Goal: Navigation & Orientation: Find specific page/section

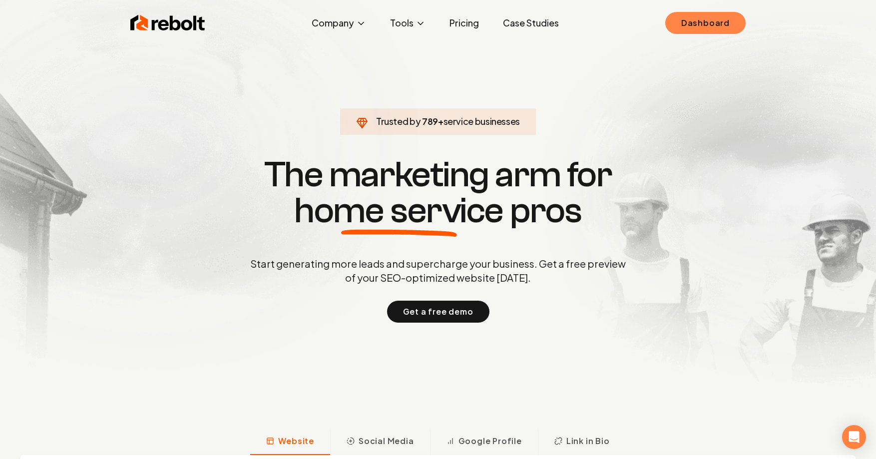
click at [692, 17] on link "Dashboard" at bounding box center [705, 23] width 80 height 22
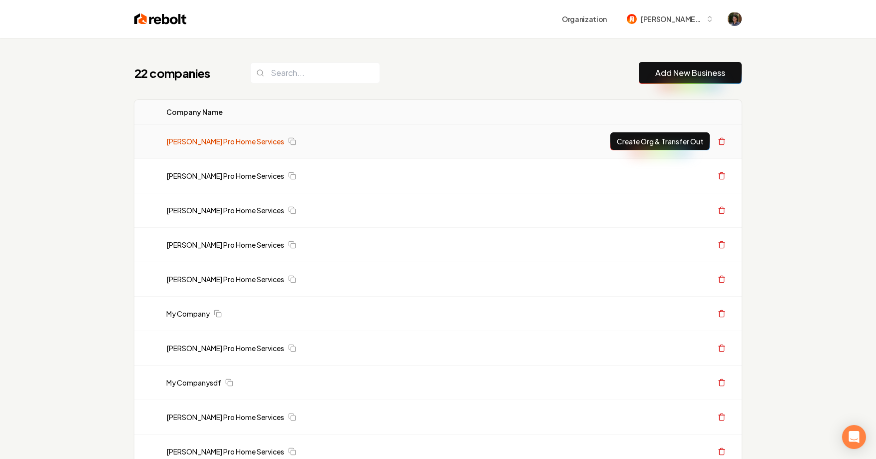
click at [229, 140] on link "[PERSON_NAME] Pro Home Services" at bounding box center [225, 141] width 118 height 10
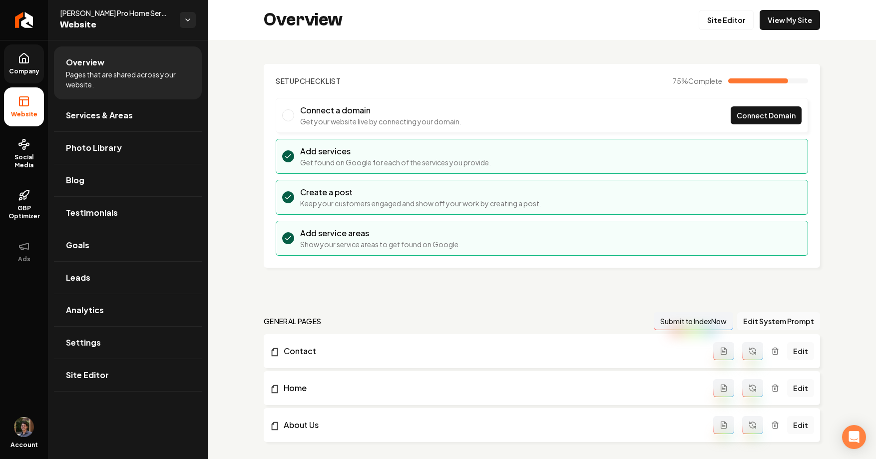
click at [25, 65] on link "Company" at bounding box center [24, 63] width 40 height 39
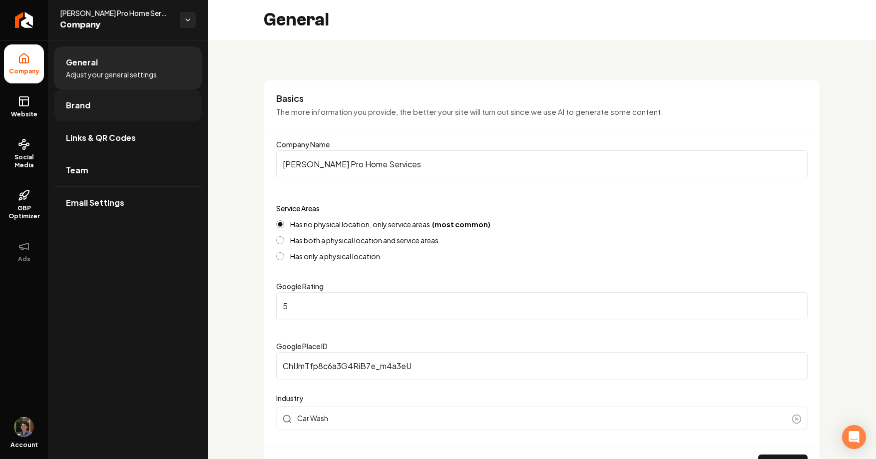
click at [92, 104] on link "Brand" at bounding box center [128, 105] width 148 height 32
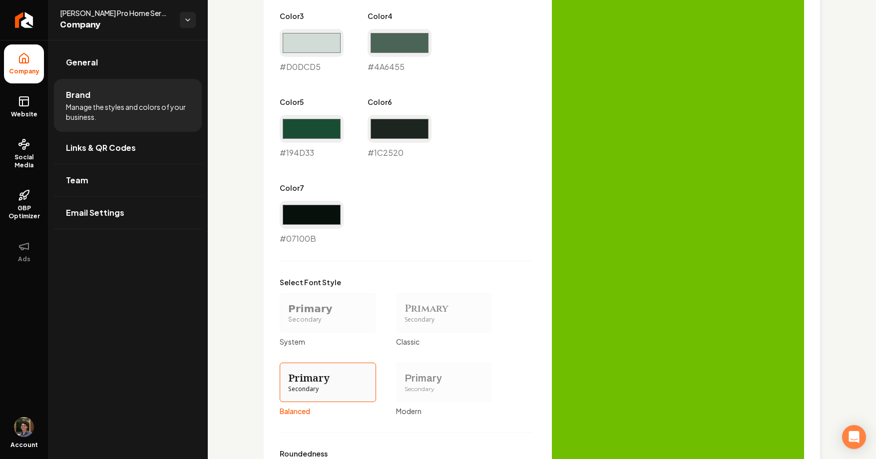
scroll to position [752, 0]
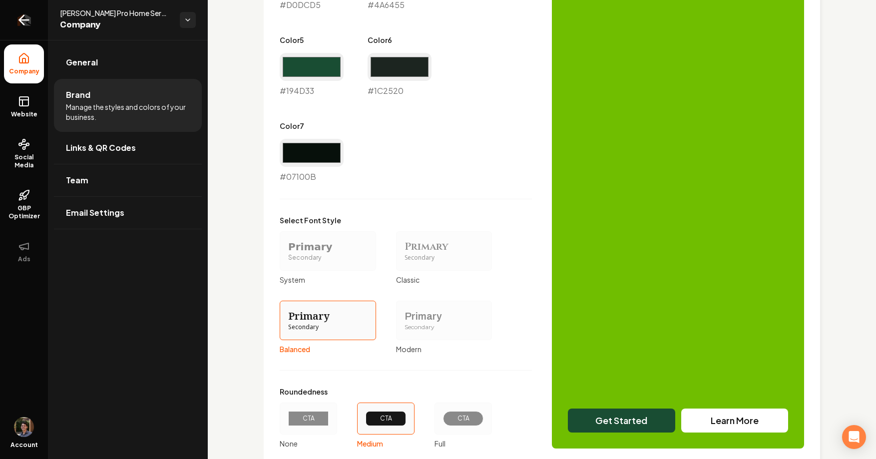
click at [21, 27] on icon "Return to dashboard" at bounding box center [24, 20] width 16 height 16
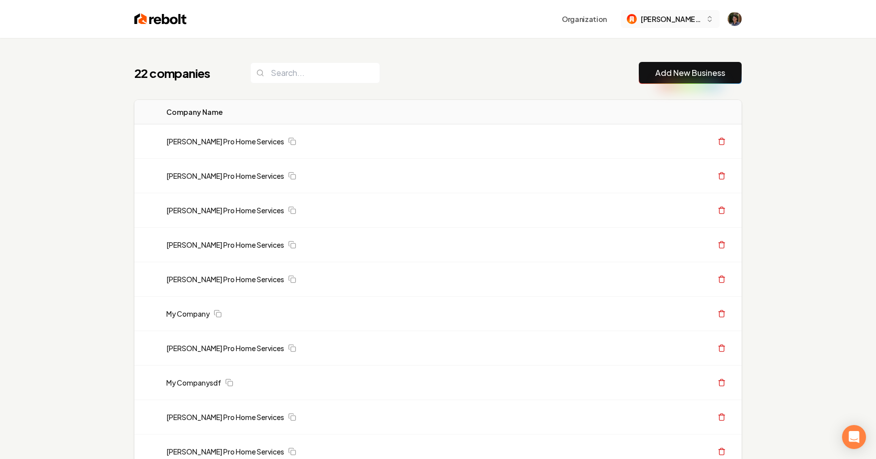
click at [637, 21] on img "button" at bounding box center [632, 19] width 10 height 10
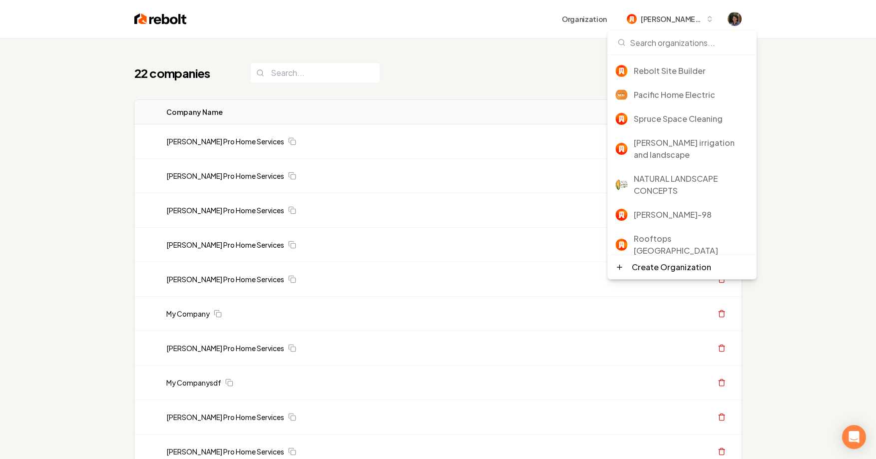
click at [530, 100] on th "Actions" at bounding box center [598, 112] width 285 height 24
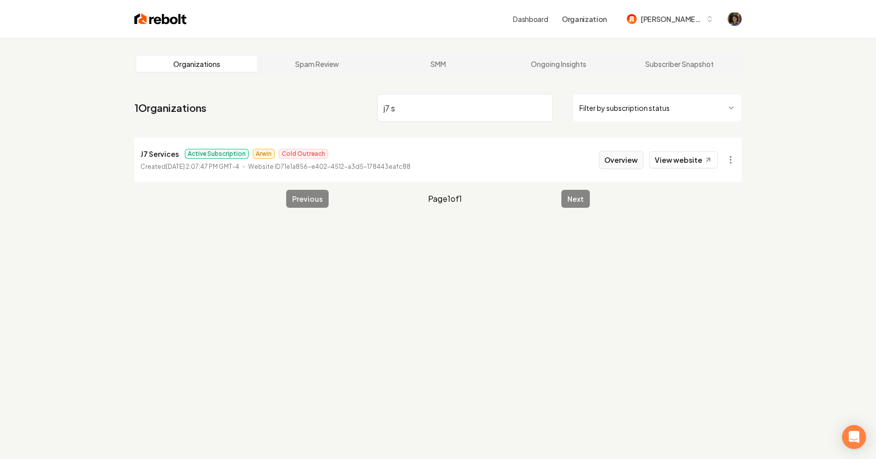
type input "j7 s"
click at [609, 159] on button "Overview" at bounding box center [621, 160] width 44 height 18
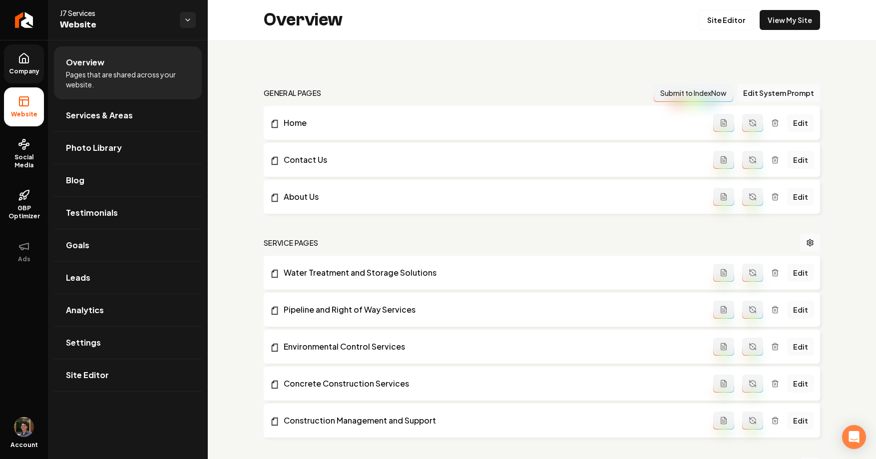
click at [14, 57] on link "Company" at bounding box center [24, 63] width 40 height 39
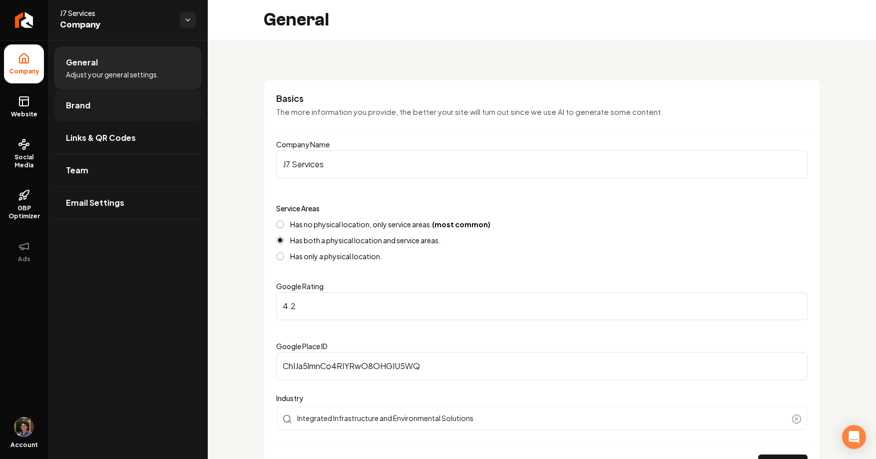
click at [125, 110] on link "Brand" at bounding box center [128, 105] width 148 height 32
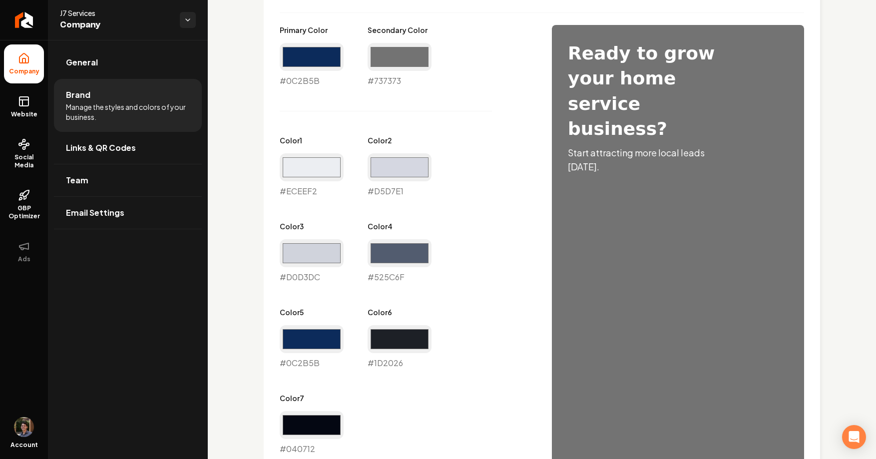
scroll to position [465, 0]
